Goal: Task Accomplishment & Management: Use online tool/utility

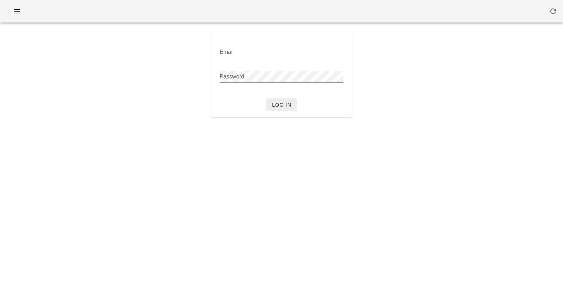
type input "[PERSON_NAME][EMAIL_ADDRESS][DOMAIN_NAME]"
click at [283, 111] on button "Log in" at bounding box center [282, 105] width 32 height 13
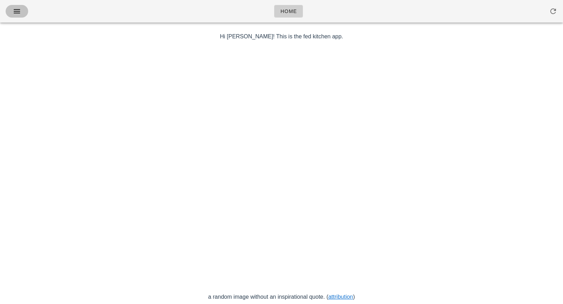
click at [18, 12] on icon "button" at bounding box center [17, 11] width 8 height 8
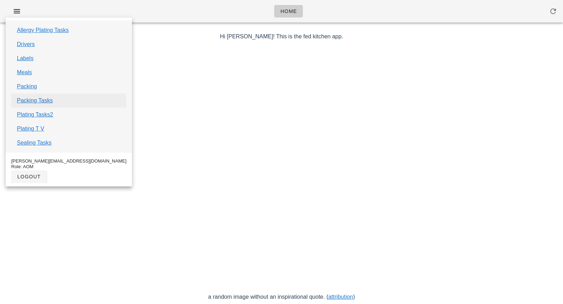
click at [44, 101] on link "Packing Tasks" at bounding box center [35, 100] width 36 height 8
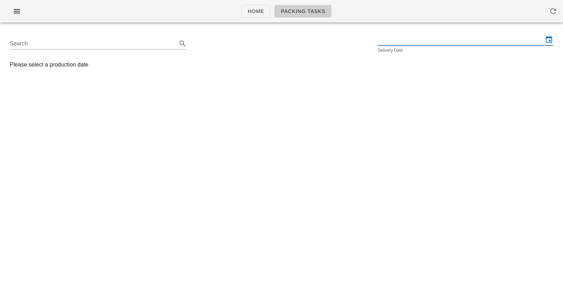
click at [454, 44] on input "text" at bounding box center [461, 39] width 166 height 11
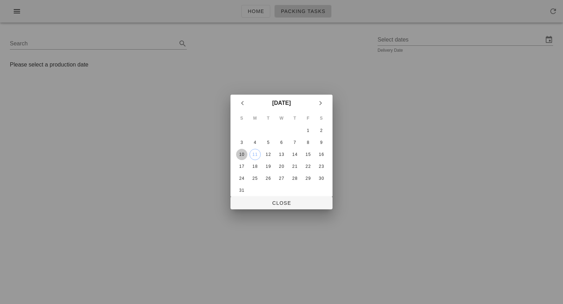
click at [244, 155] on div "10" at bounding box center [241, 154] width 11 height 5
click at [265, 205] on span "Close" at bounding box center [281, 203] width 91 height 6
type input "[DATE]"
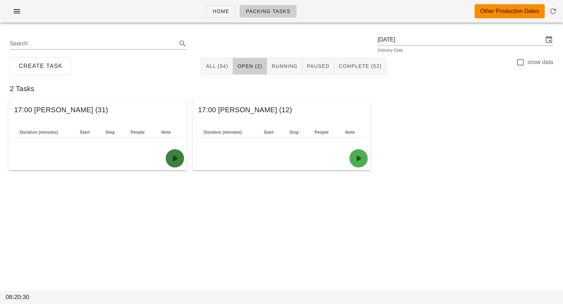
click at [178, 163] on icon "button" at bounding box center [174, 158] width 11 height 11
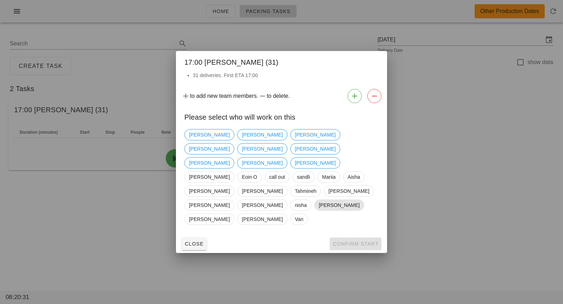
click at [319, 200] on span "[PERSON_NAME]" at bounding box center [339, 205] width 41 height 11
click at [340, 241] on span "Confirm Start" at bounding box center [356, 244] width 46 height 6
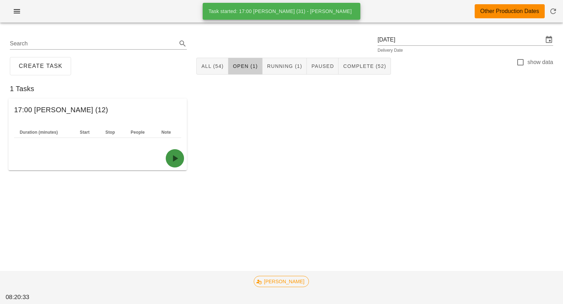
click at [174, 158] on icon "button" at bounding box center [174, 158] width 11 height 11
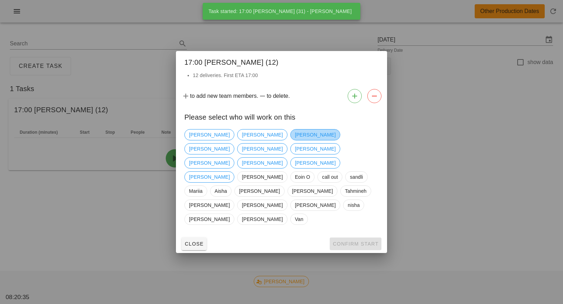
click at [295, 140] on span "[PERSON_NAME]" at bounding box center [315, 135] width 41 height 11
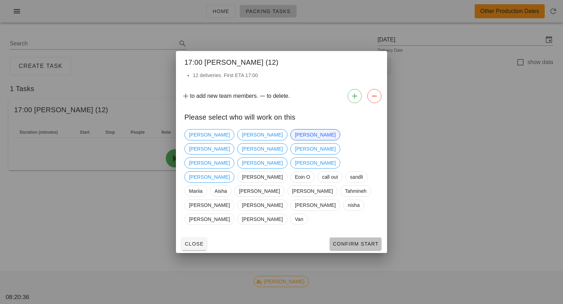
click at [340, 241] on span "Confirm Start" at bounding box center [356, 244] width 46 height 6
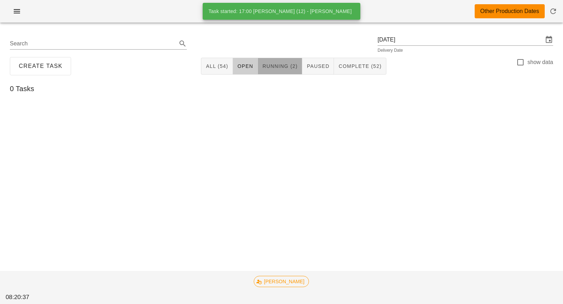
click at [266, 63] on span "Running (2)" at bounding box center [280, 66] width 36 height 6
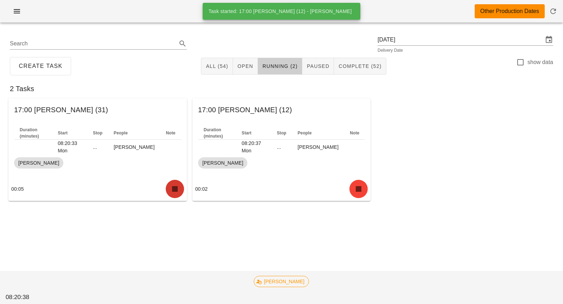
click at [180, 187] on icon "button" at bounding box center [174, 188] width 11 height 11
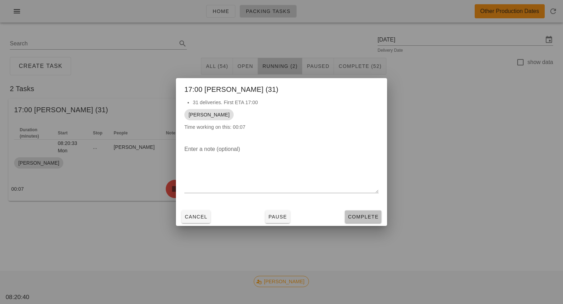
click at [365, 216] on span "Complete" at bounding box center [363, 217] width 31 height 6
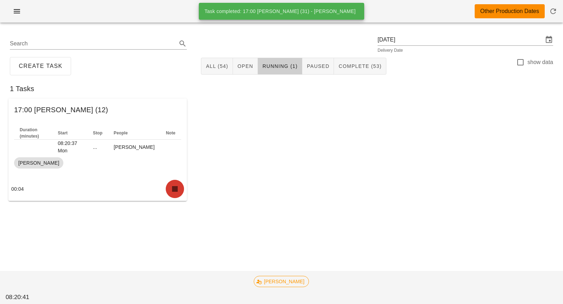
click at [168, 189] on button "button" at bounding box center [175, 189] width 18 height 18
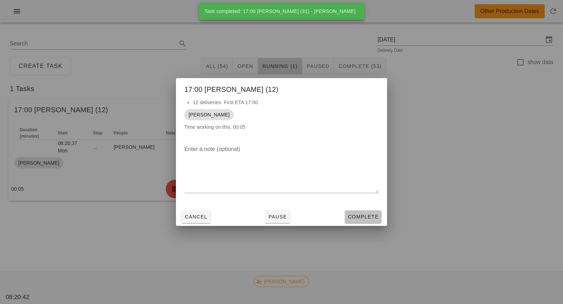
click at [353, 218] on span "Complete" at bounding box center [363, 217] width 31 height 6
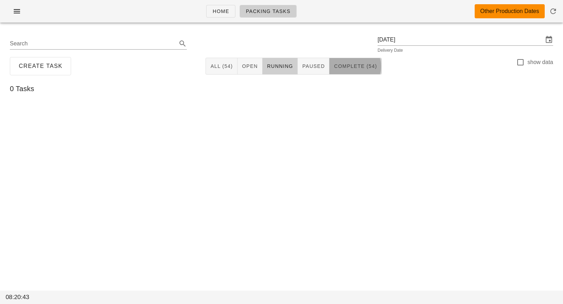
click at [367, 73] on button "Complete (54)" at bounding box center [355, 66] width 52 height 17
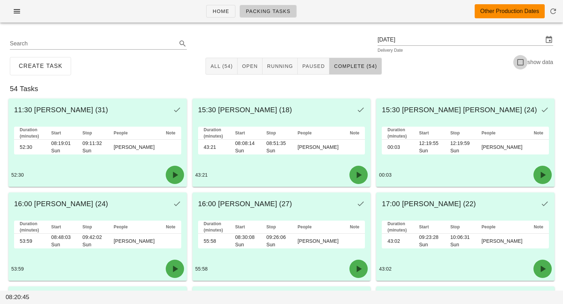
click at [524, 64] on div at bounding box center [521, 62] width 12 height 12
checkbox input "true"
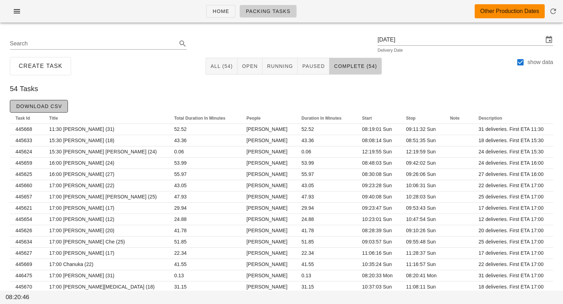
click at [54, 111] on button "Download CSV" at bounding box center [39, 106] width 58 height 13
